Goal: Task Accomplishment & Management: Manage account settings

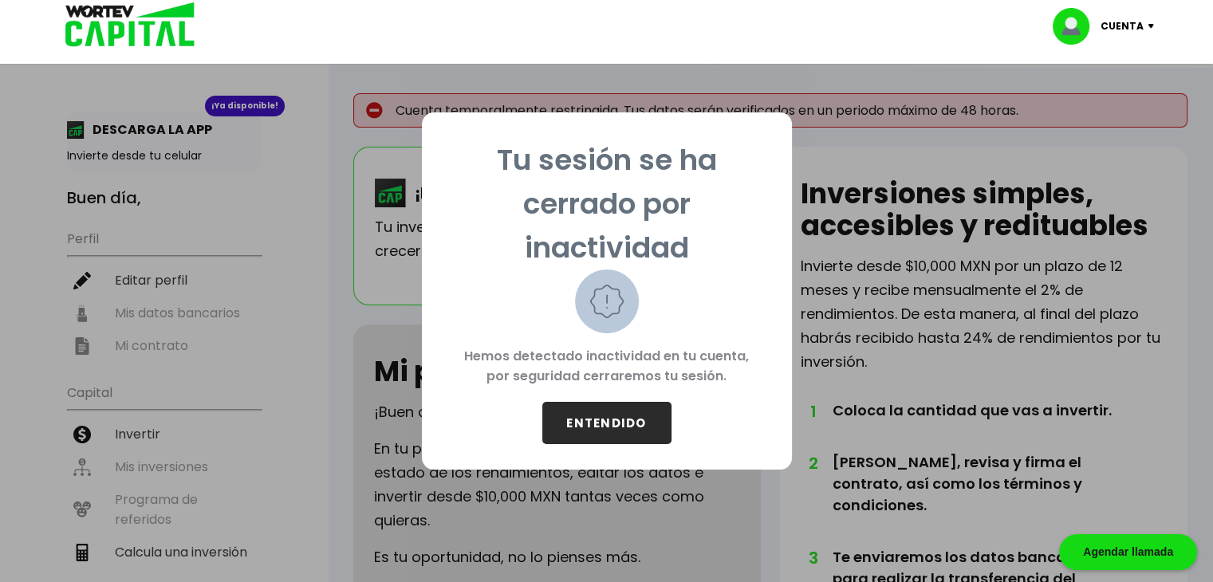
click at [617, 416] on button "ENTENDIDO" at bounding box center [607, 423] width 129 height 42
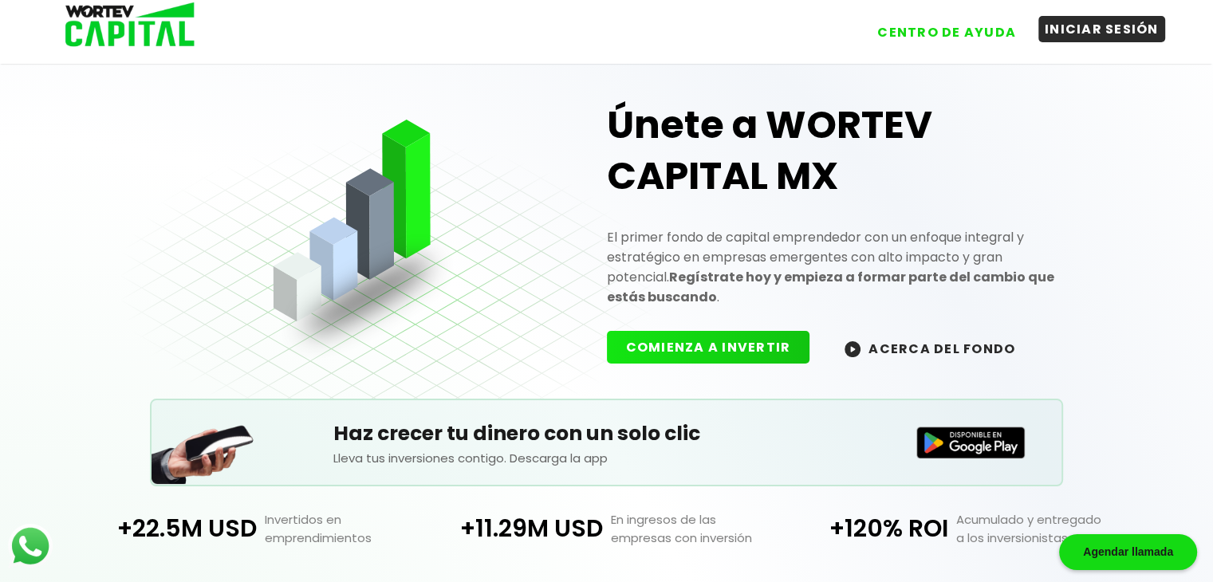
click at [1069, 28] on button "INICIAR SESIÓN" at bounding box center [1102, 29] width 127 height 26
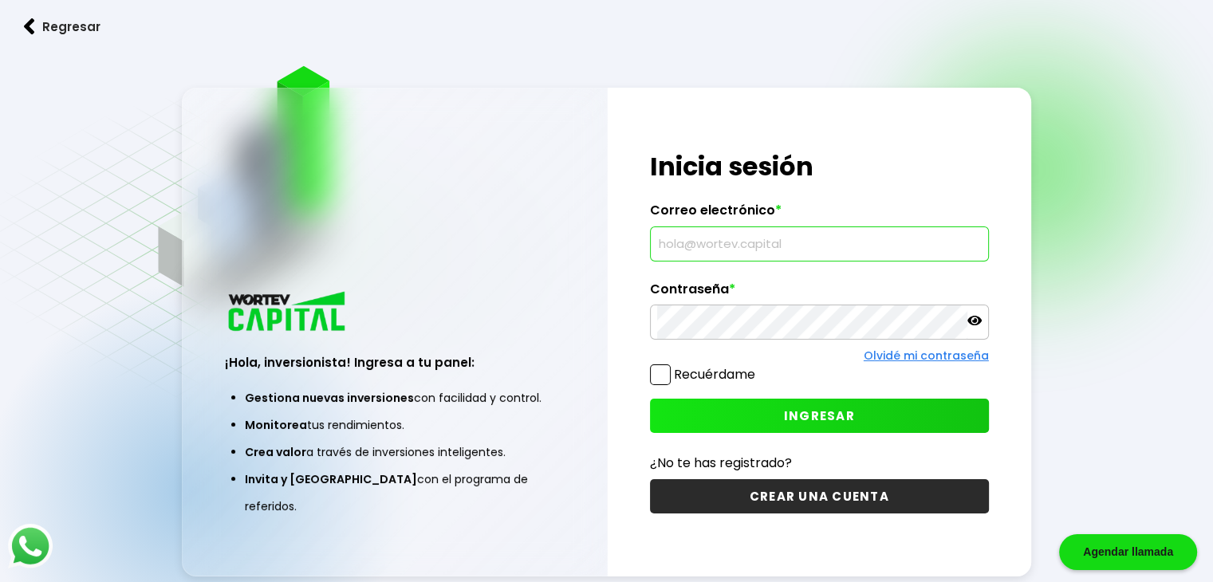
click at [740, 243] on input "text" at bounding box center [819, 244] width 325 height 34
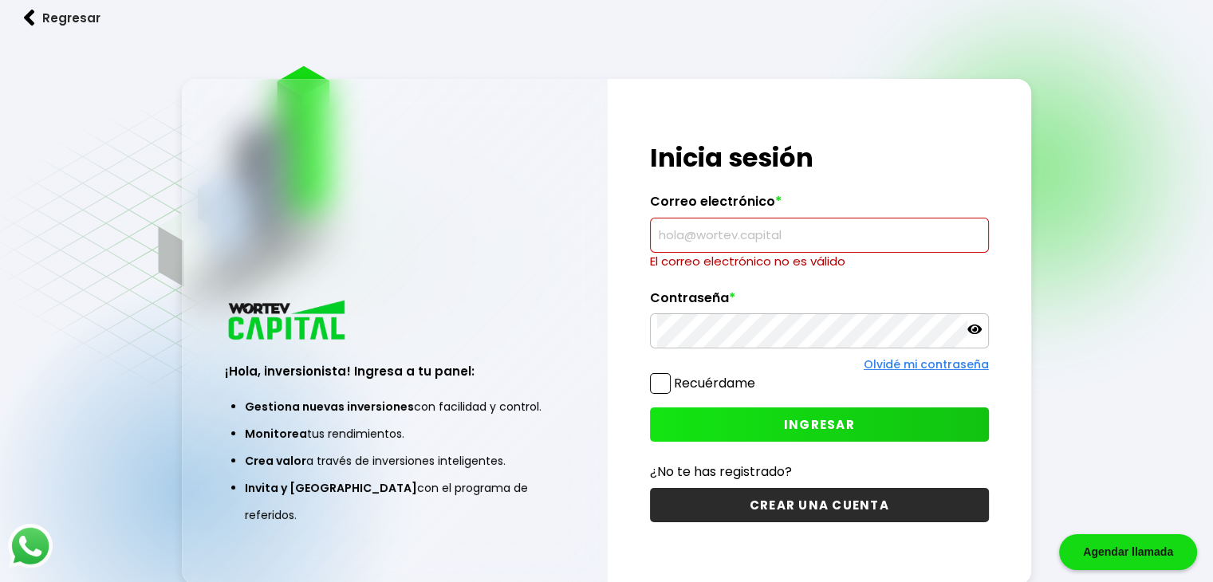
type input "[EMAIL_ADDRESS][DOMAIN_NAME]"
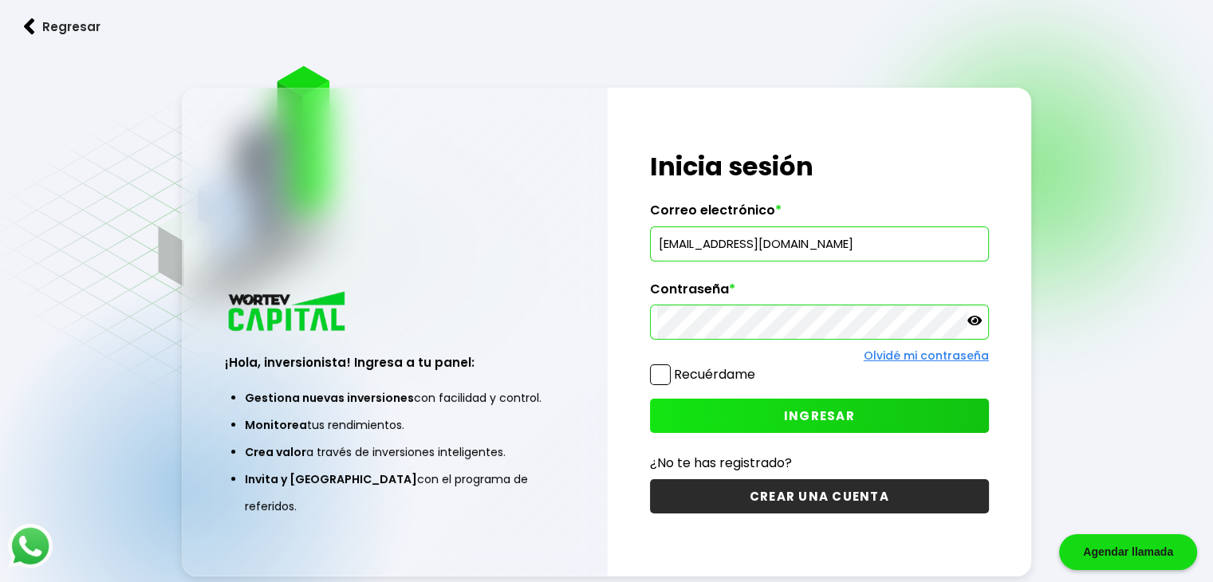
click at [657, 369] on span at bounding box center [660, 375] width 21 height 21
click at [759, 367] on input "Recuérdame" at bounding box center [759, 367] width 0 height 0
click at [795, 417] on span "INGRESAR" at bounding box center [819, 416] width 71 height 17
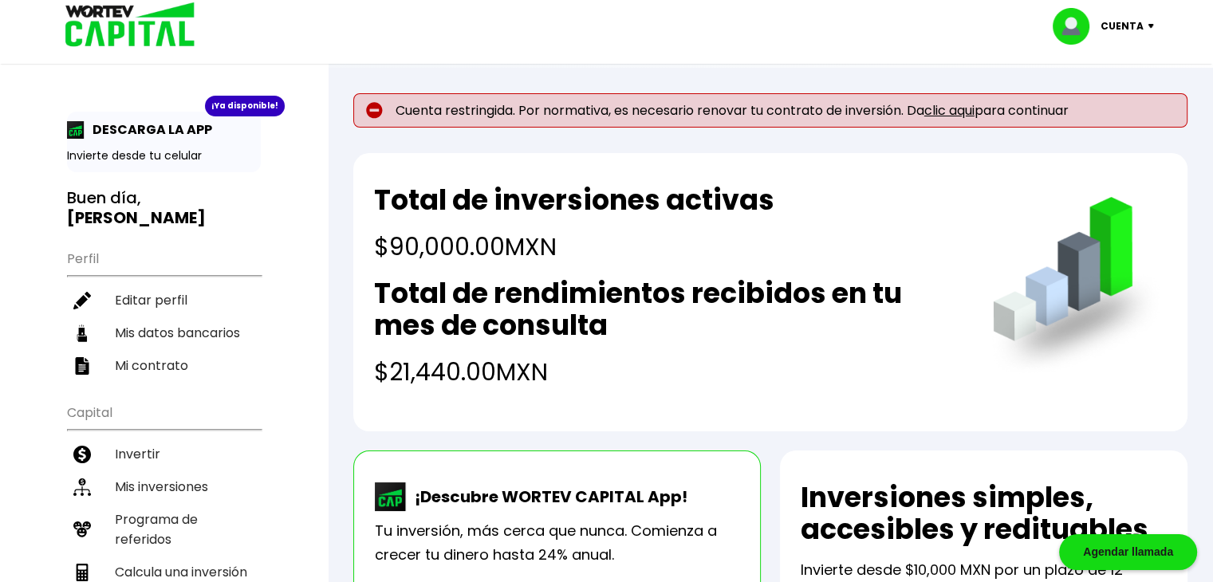
click at [959, 109] on link "clic aqui" at bounding box center [950, 110] width 50 height 18
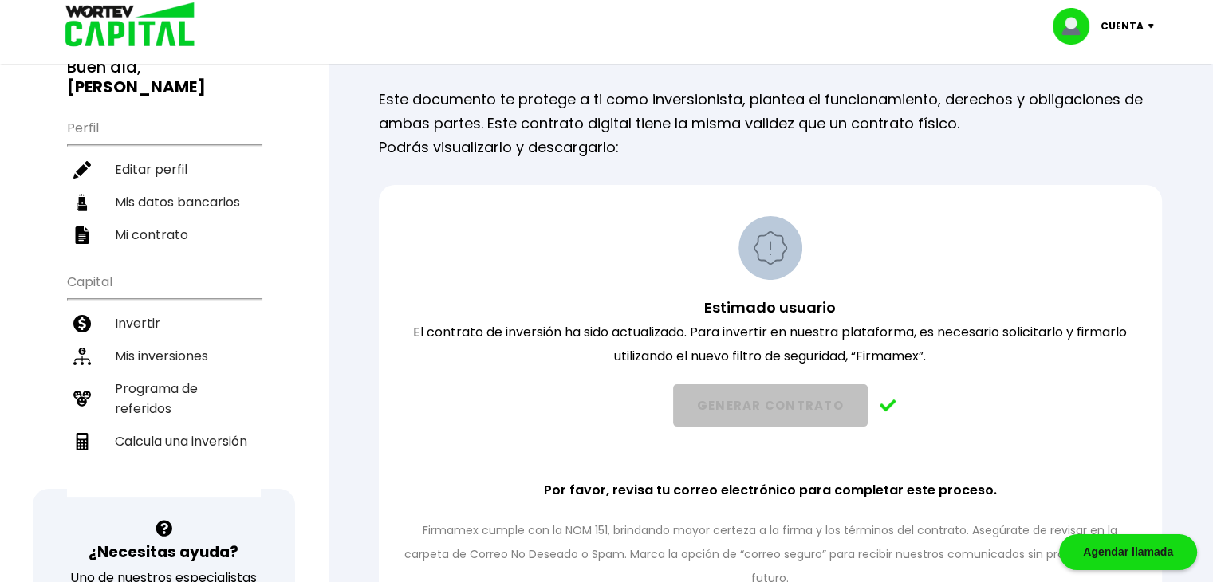
scroll to position [160, 0]
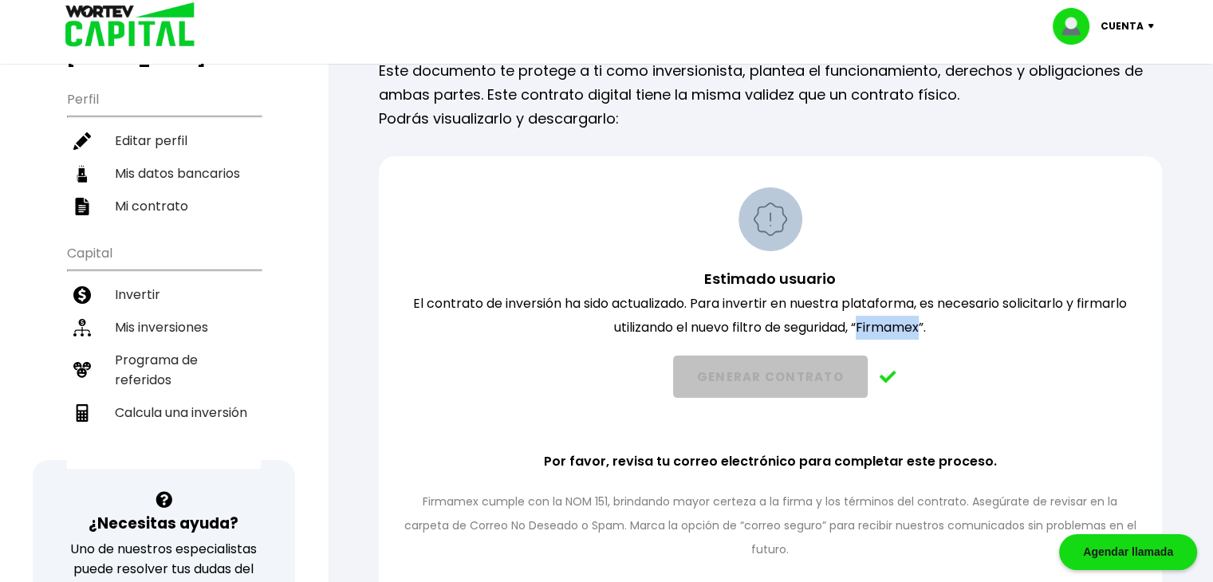
drag, startPoint x: 860, startPoint y: 322, endPoint x: 922, endPoint y: 336, distance: 63.7
click at [922, 336] on p "Estimado usuario El contrato de inversión ha sido actualizado. Para invertir en…" at bounding box center [771, 303] width 742 height 73
copy p "Firmamex"
click at [972, 233] on div "Estimado usuario El contrato de inversión ha sido actualizado. Para invertir en…" at bounding box center [771, 374] width 742 height 374
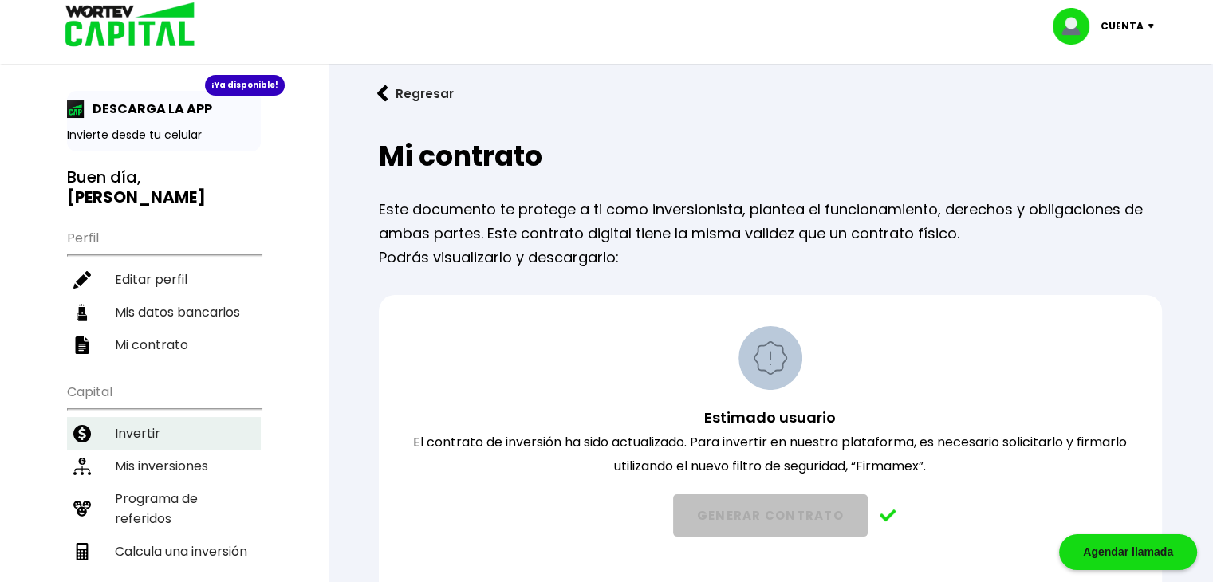
scroll to position [0, 0]
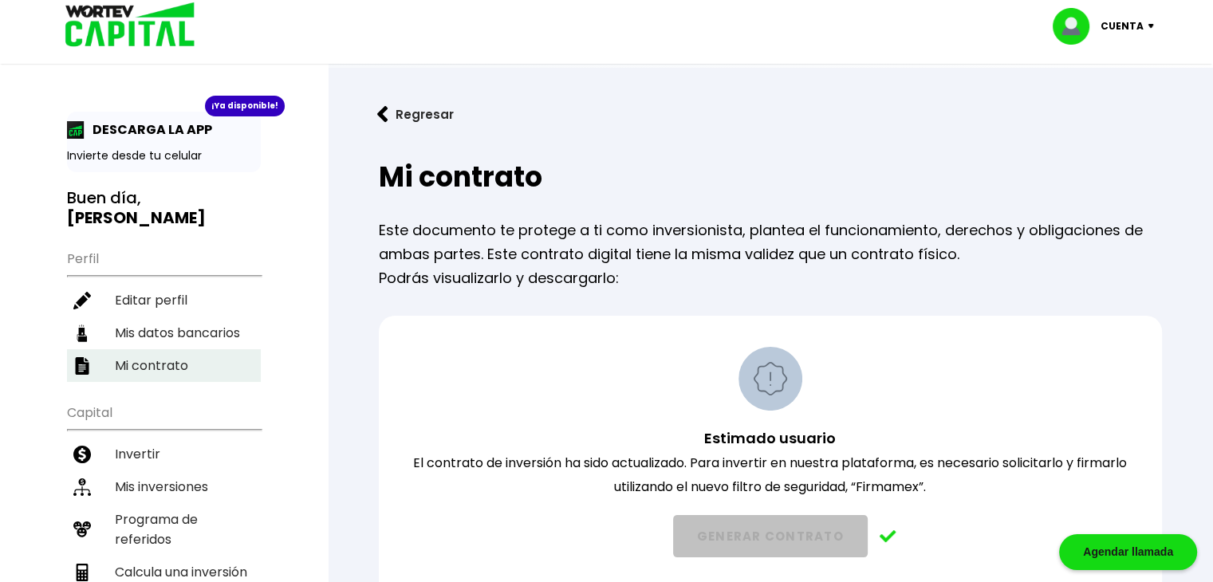
click at [143, 368] on li "Mi contrato" at bounding box center [164, 365] width 194 height 33
click at [112, 353] on li "Mi contrato" at bounding box center [164, 365] width 194 height 33
click at [1138, 23] on p "Cuenta" at bounding box center [1122, 26] width 43 height 24
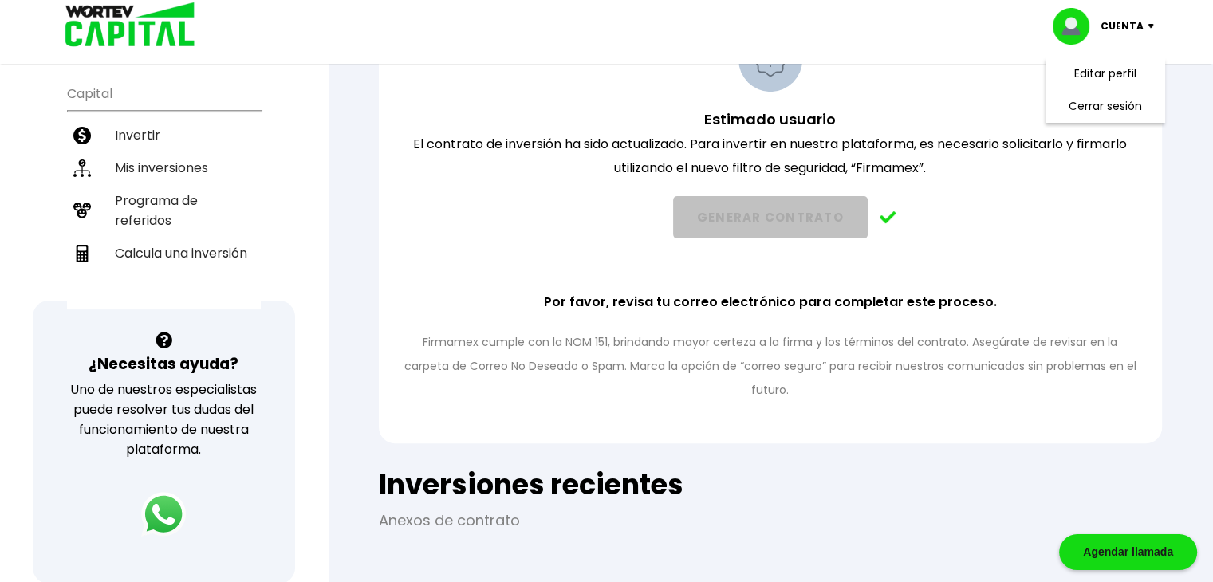
click at [877, 71] on div "Estimado usuario El contrato de inversión ha sido actualizado. Para invertir en…" at bounding box center [771, 215] width 742 height 374
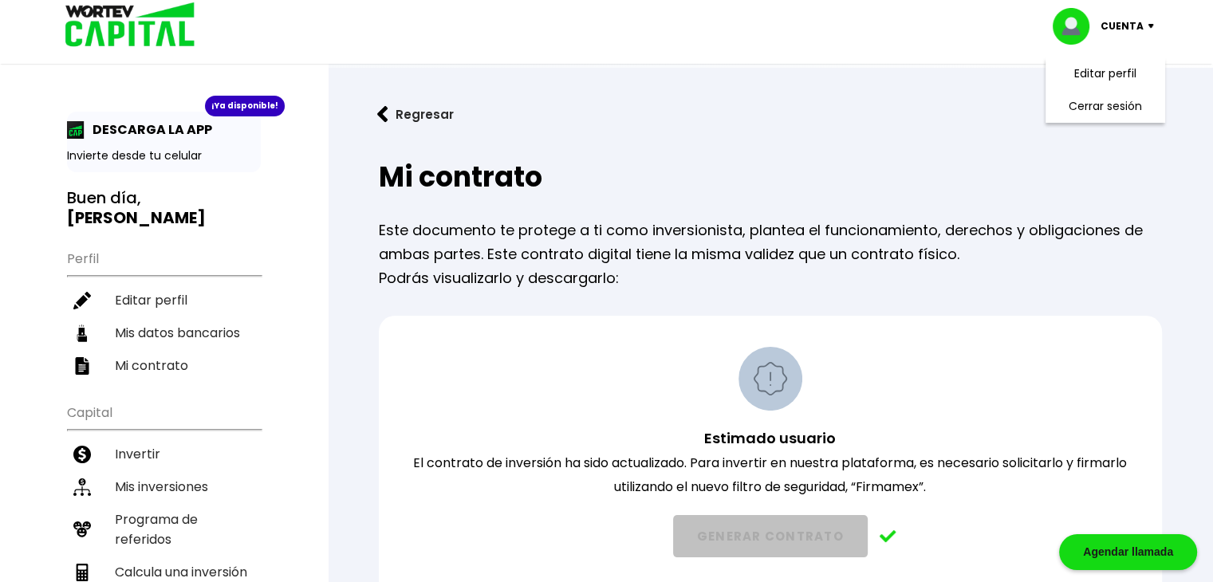
click at [412, 120] on button "Regresar" at bounding box center [415, 114] width 124 height 42
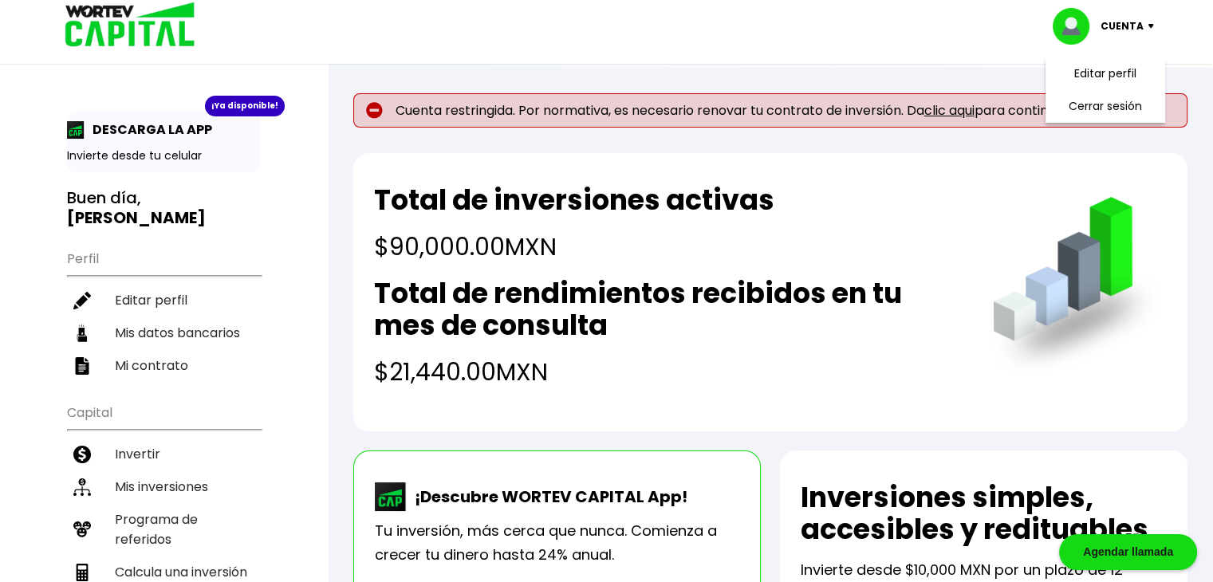
click at [960, 113] on link "clic aqui" at bounding box center [950, 110] width 50 height 18
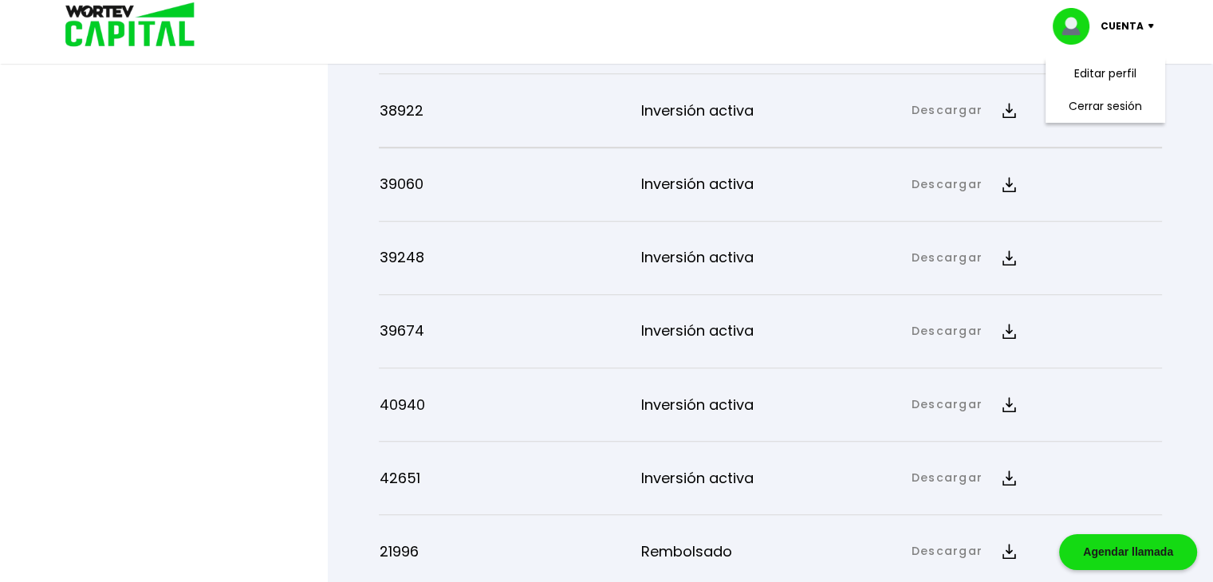
scroll to position [1067, 0]
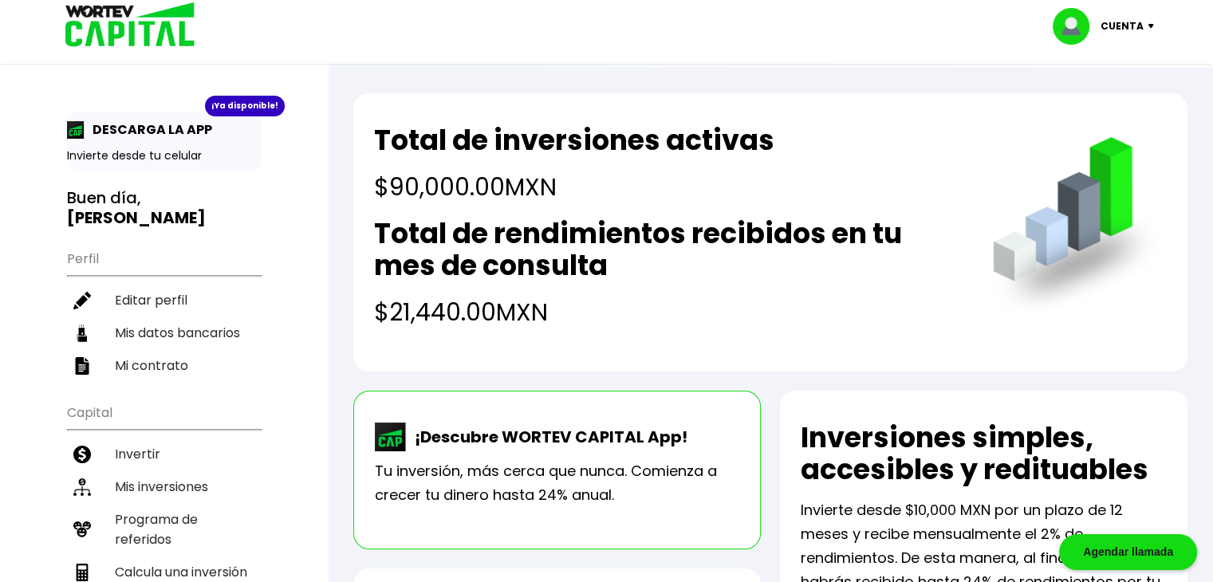
drag, startPoint x: 395, startPoint y: 189, endPoint x: 563, endPoint y: 314, distance: 209.4
click at [563, 314] on div "Total de inversiones activas $90,000.00 MXN Total de rendimientos recibidos en …" at bounding box center [667, 227] width 587 height 206
click at [627, 166] on div "Total de inversiones activas $90,000.00 MXN" at bounding box center [574, 164] width 401 height 81
click at [387, 195] on h4 "$90,000.00 MXN" at bounding box center [574, 187] width 401 height 36
drag, startPoint x: 377, startPoint y: 186, endPoint x: 564, endPoint y: 315, distance: 227.1
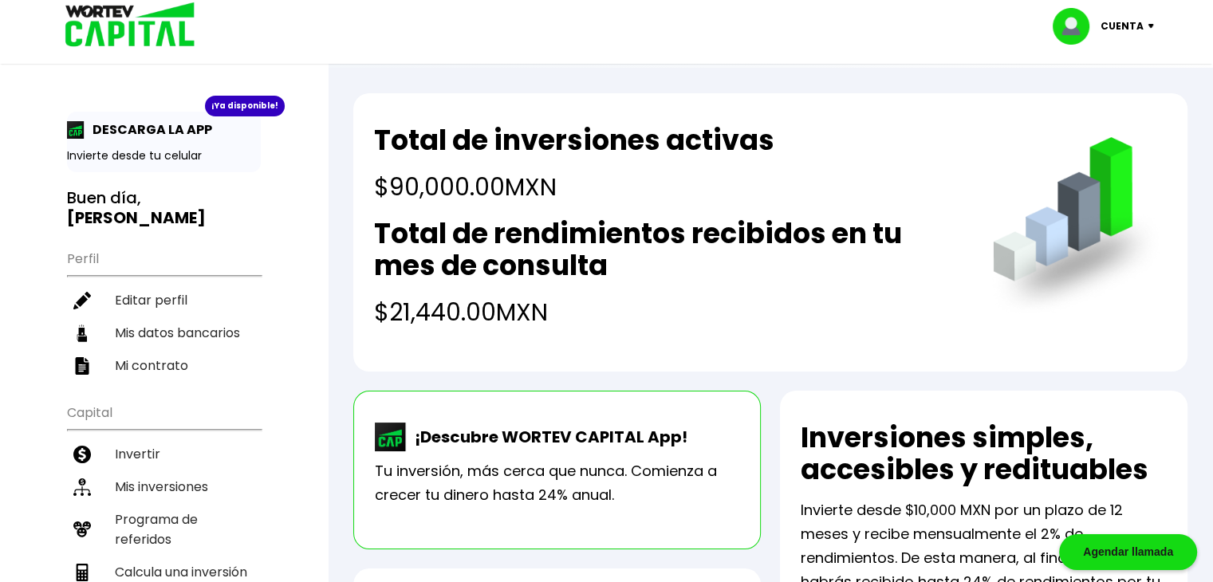
click at [564, 315] on div "Total de inversiones activas $90,000.00 MXN Total de rendimientos recibidos en …" at bounding box center [667, 227] width 587 height 206
click at [428, 167] on div "Total de inversiones activas $90,000.00 MXN" at bounding box center [574, 164] width 401 height 81
drag, startPoint x: 394, startPoint y: 311, endPoint x: 601, endPoint y: 326, distance: 207.1
click at [601, 326] on h4 "$21,440.00 MXN" at bounding box center [667, 312] width 587 height 36
click at [625, 316] on h4 "$21,440.00 MXN" at bounding box center [667, 312] width 587 height 36
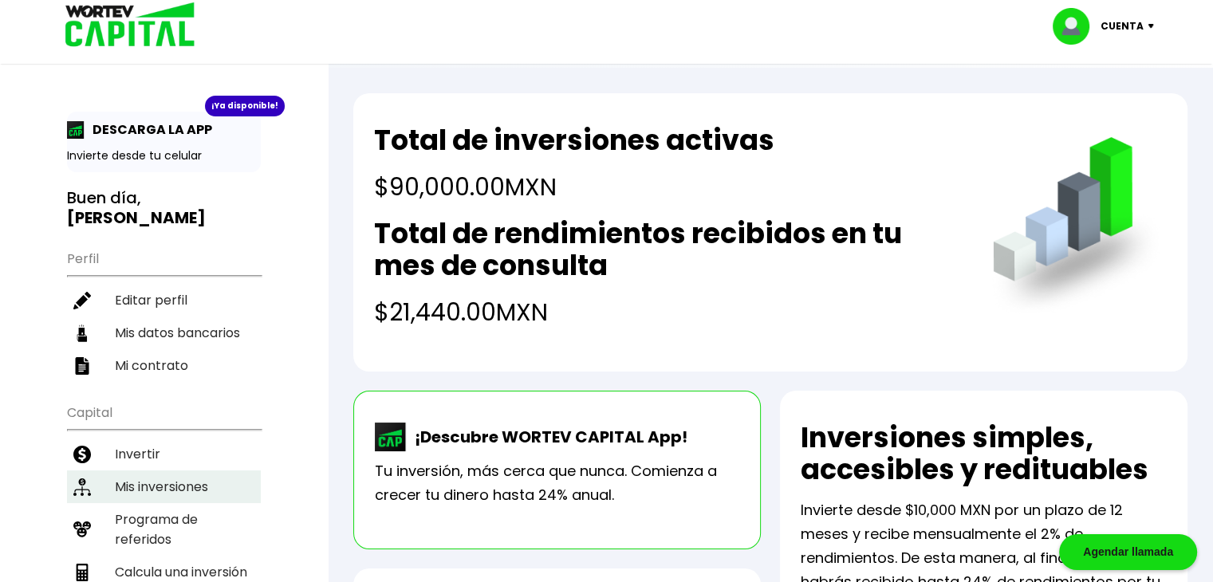
click at [145, 473] on li "Mis inversiones" at bounding box center [164, 487] width 194 height 33
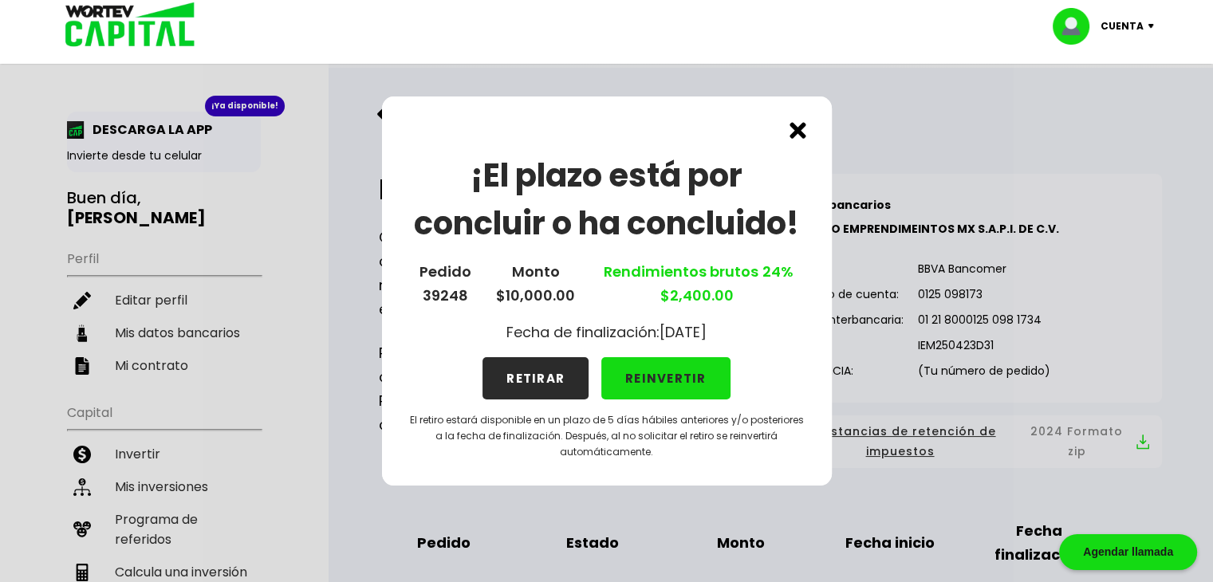
click at [548, 377] on button "RETIRAR" at bounding box center [536, 378] width 106 height 42
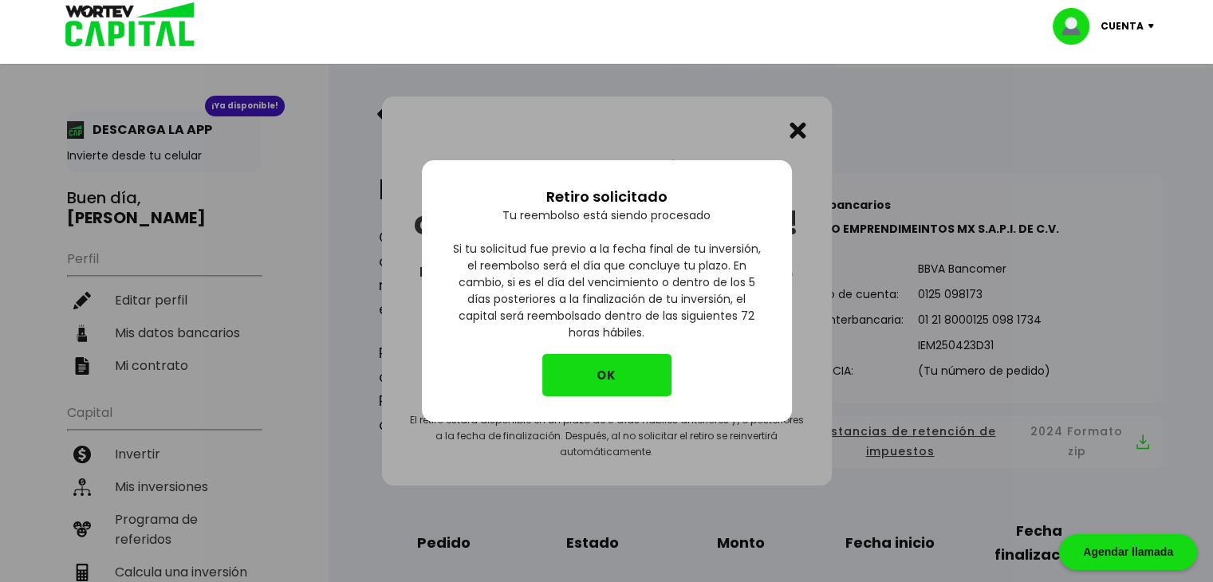
click at [602, 374] on button "OK" at bounding box center [607, 375] width 129 height 42
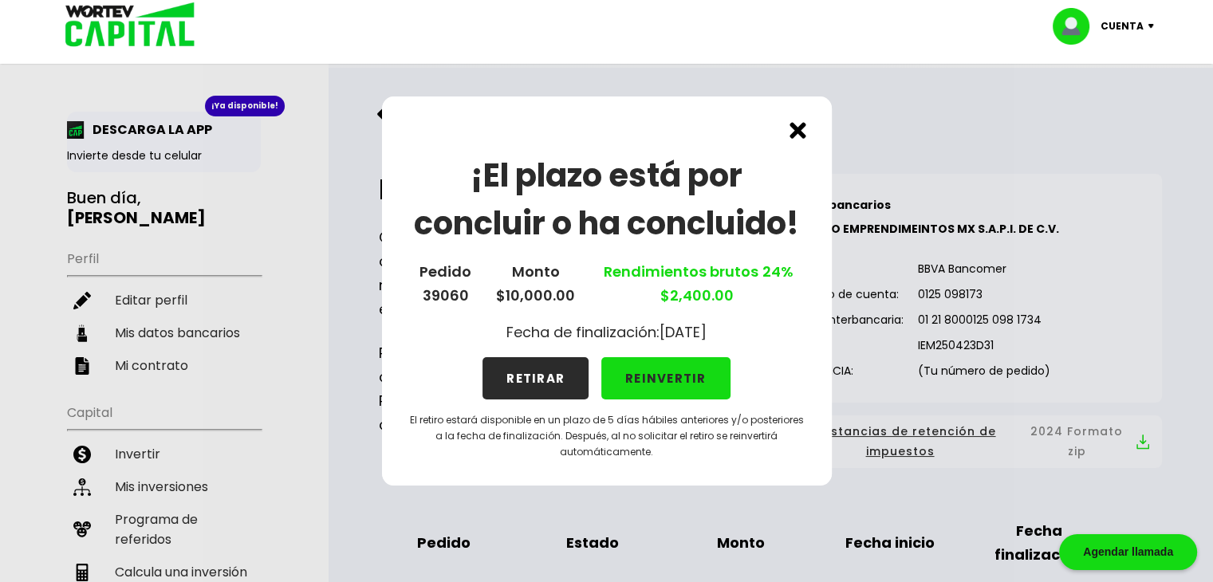
click at [637, 371] on button "REINVERTIR" at bounding box center [666, 378] width 129 height 42
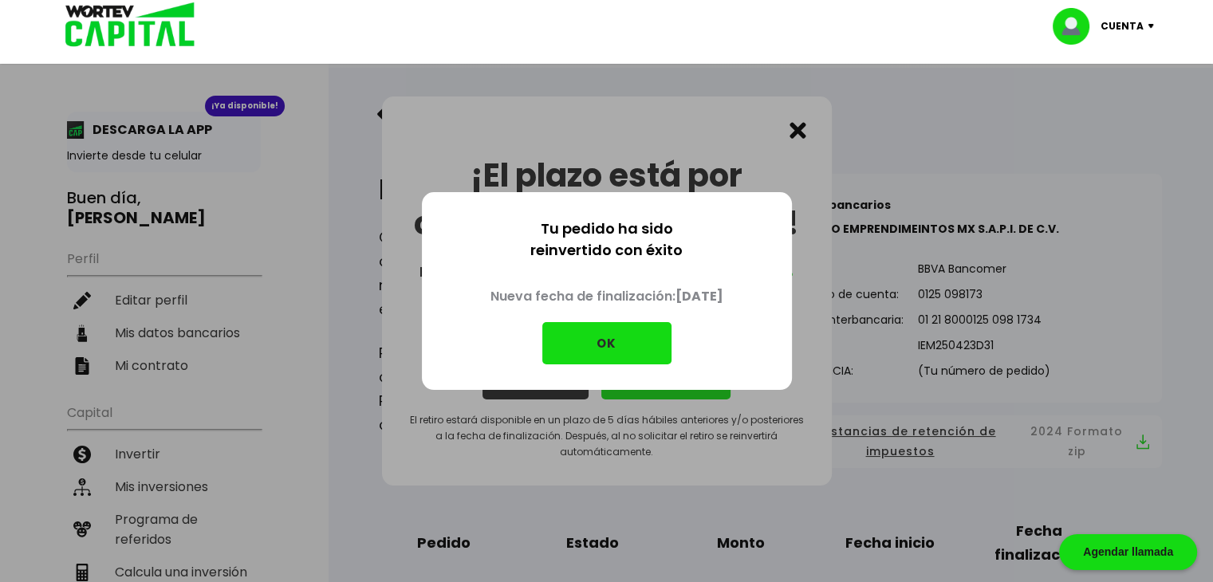
click at [608, 345] on button "OK" at bounding box center [607, 343] width 129 height 42
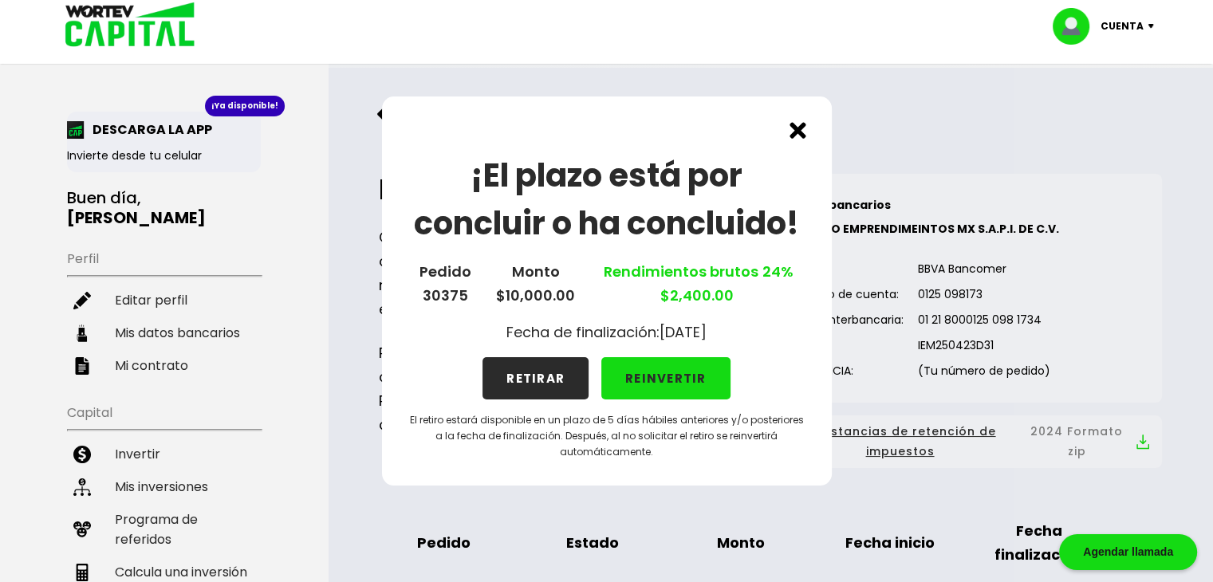
drag, startPoint x: 565, startPoint y: 333, endPoint x: 732, endPoint y: 337, distance: 166.8
click at [732, 337] on div "¡El plazo está por concluir o ha concluido! Pedido 30375 Monto $10,000.00 Rendi…" at bounding box center [607, 291] width 450 height 389
click at [765, 365] on div "¡El plazo está por concluir o ha concluido! Pedido 30375 Monto $10,000.00 Rendi…" at bounding box center [607, 291] width 450 height 389
click at [587, 378] on button "RETIRAR" at bounding box center [536, 378] width 106 height 42
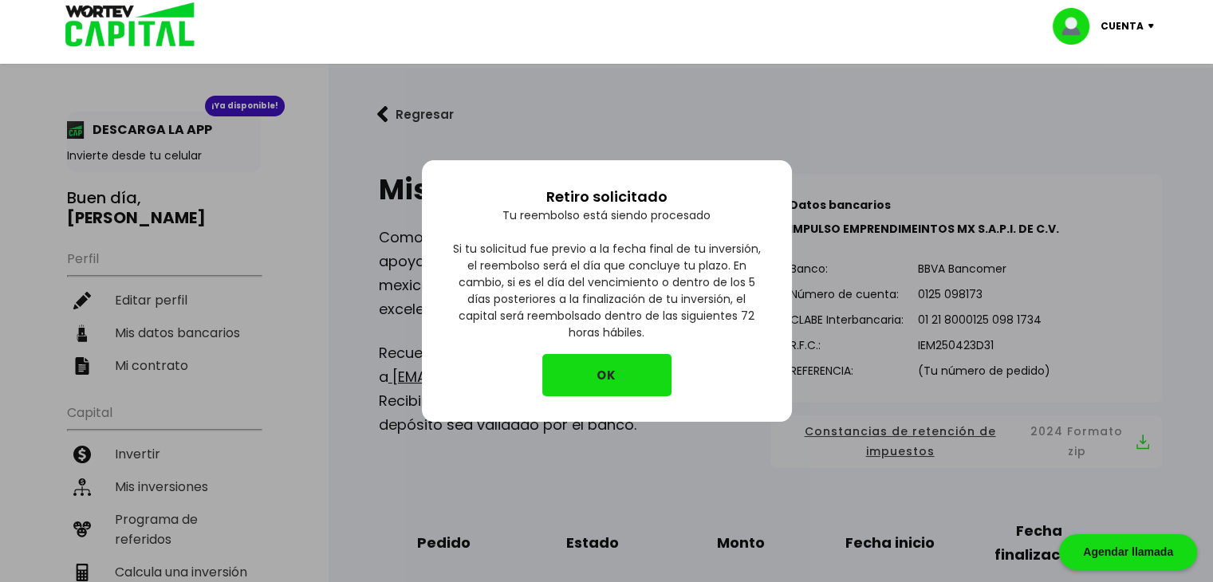
click at [586, 377] on button "OK" at bounding box center [607, 375] width 129 height 42
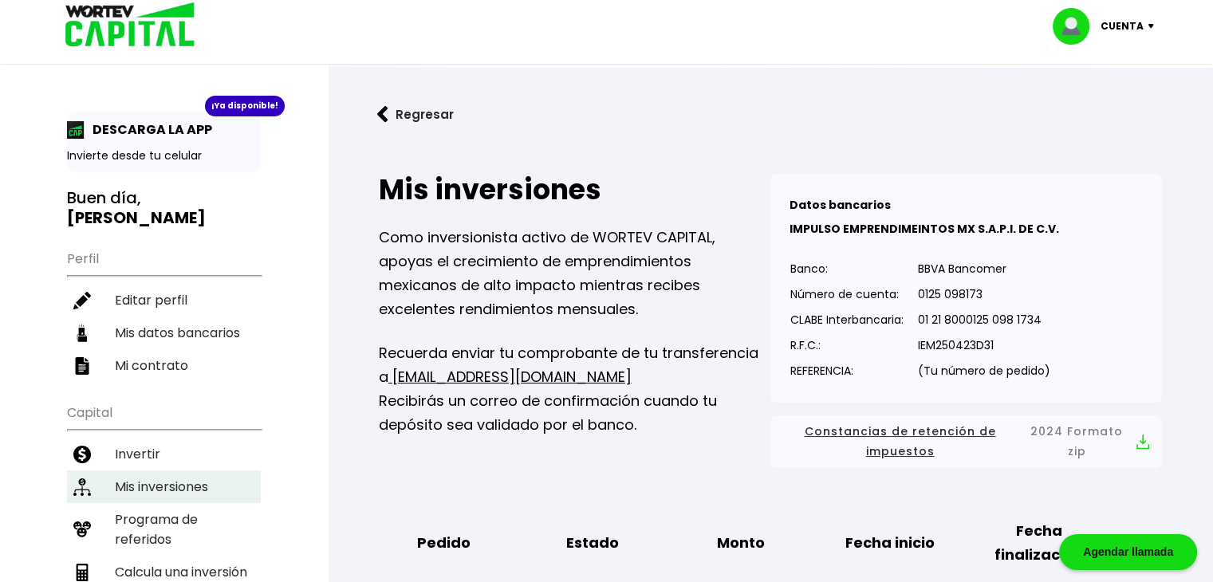
click at [146, 486] on li "Mis inversiones" at bounding box center [164, 487] width 194 height 33
click at [115, 29] on img at bounding box center [125, 26] width 152 height 52
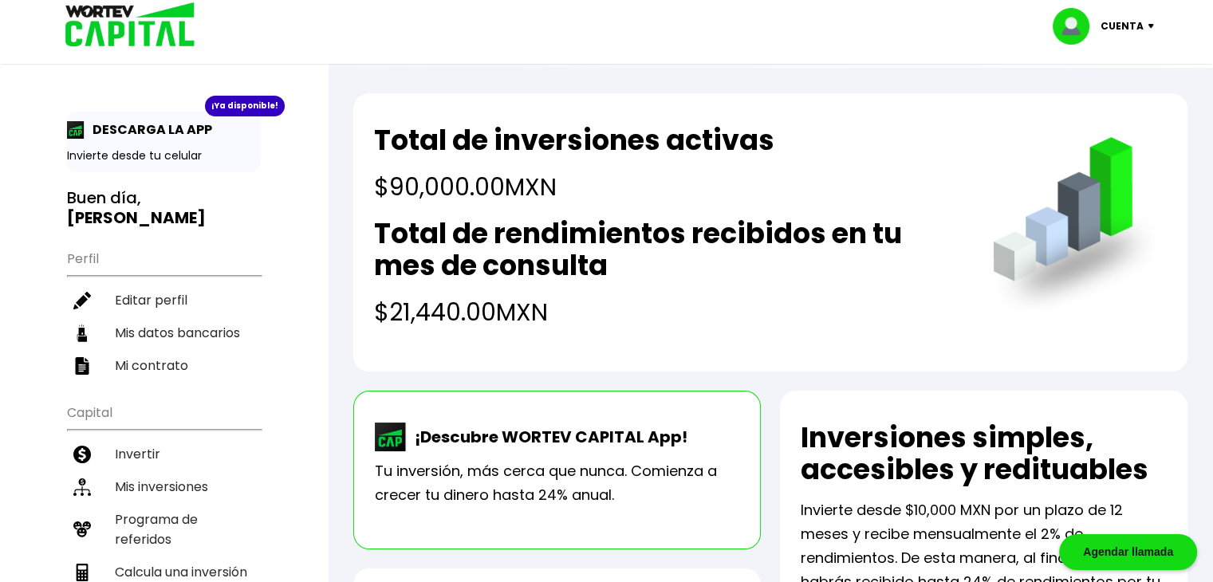
drag, startPoint x: 391, startPoint y: 314, endPoint x: 575, endPoint y: 317, distance: 184.3
click at [575, 317] on h4 "$21,440.00 MXN" at bounding box center [667, 312] width 587 height 36
click at [113, 18] on img at bounding box center [125, 26] width 152 height 52
